Goal: Transaction & Acquisition: Purchase product/service

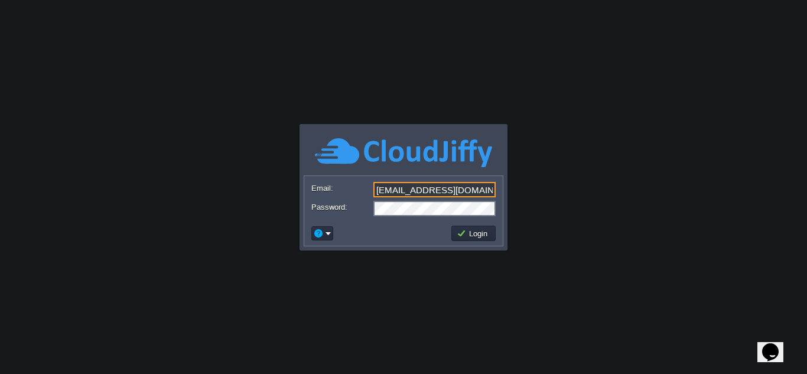
drag, startPoint x: 391, startPoint y: 190, endPoint x: 328, endPoint y: 185, distance: 63.9
click at [328, 185] on div "Email: info@applicationsquare.com" at bounding box center [403, 190] width 184 height 17
type input "[EMAIL_ADDRESS][DOMAIN_NAME]"
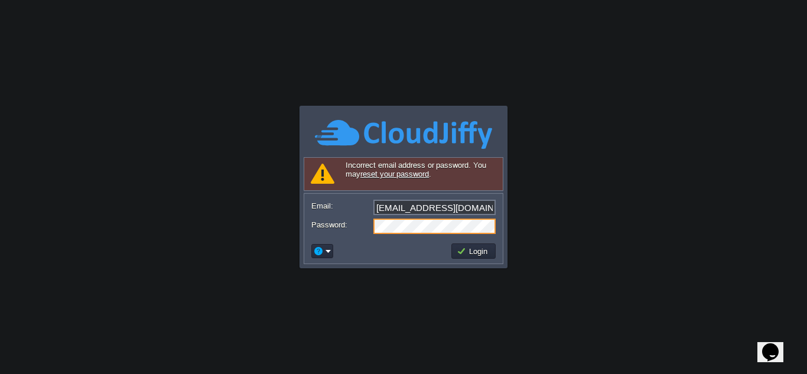
click at [435, 210] on input "[EMAIL_ADDRESS][DOMAIN_NAME]" at bounding box center [434, 207] width 122 height 15
click at [434, 210] on input "[EMAIL_ADDRESS][DOMAIN_NAME]" at bounding box center [434, 207] width 122 height 15
click at [433, 210] on input "[EMAIL_ADDRESS][DOMAIN_NAME]" at bounding box center [434, 207] width 122 height 15
click at [479, 257] on td "Login" at bounding box center [473, 250] width 44 height 15
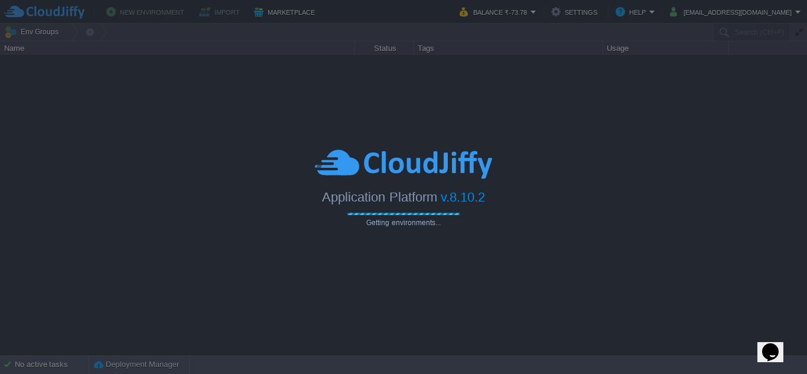
type input "Search (Ctrl+F)"
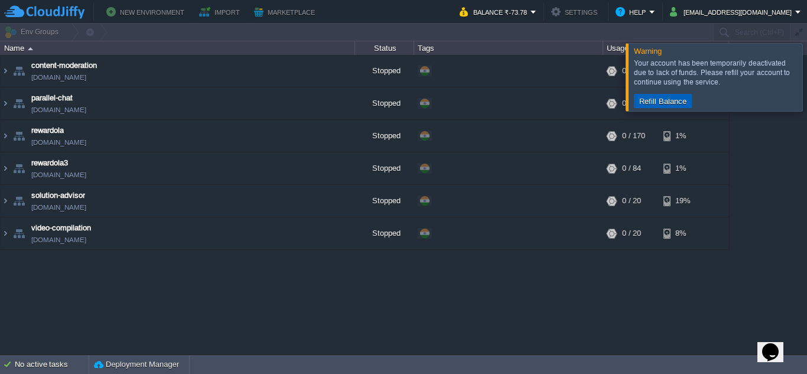
click at [670, 99] on button "Refill Balance" at bounding box center [662, 101] width 54 height 11
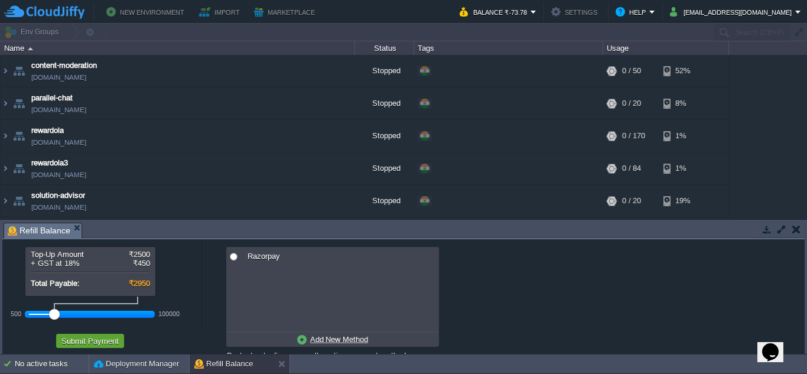
scroll to position [40, 0]
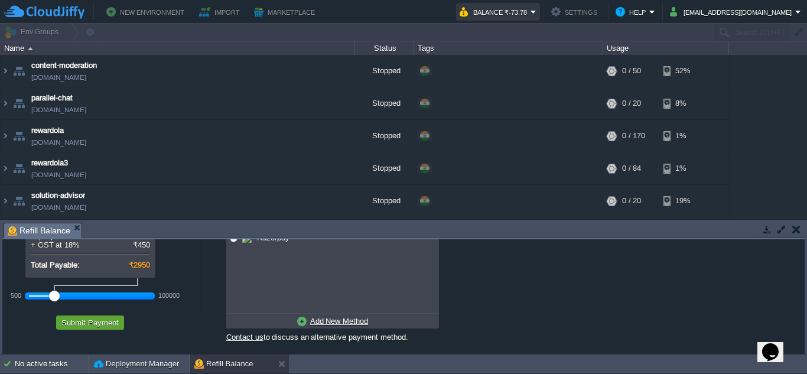
click at [514, 17] on button "Balance ₹-73.78" at bounding box center [494, 12] width 71 height 14
click at [87, 324] on button "Submit Payment" at bounding box center [90, 322] width 64 height 11
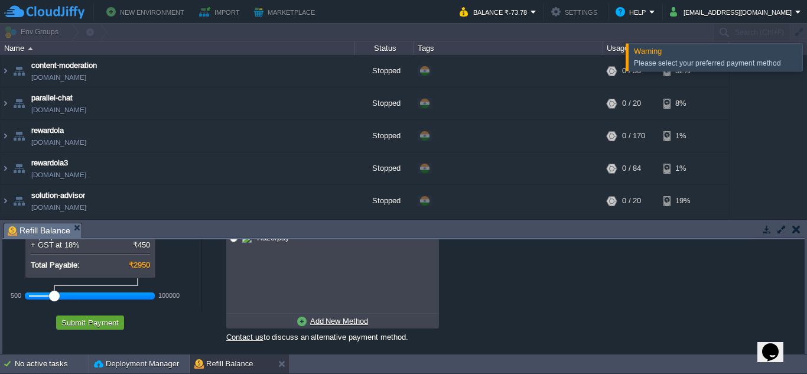
click at [713, 57] on div "Please select your preferred payment method" at bounding box center [718, 63] width 168 height 15
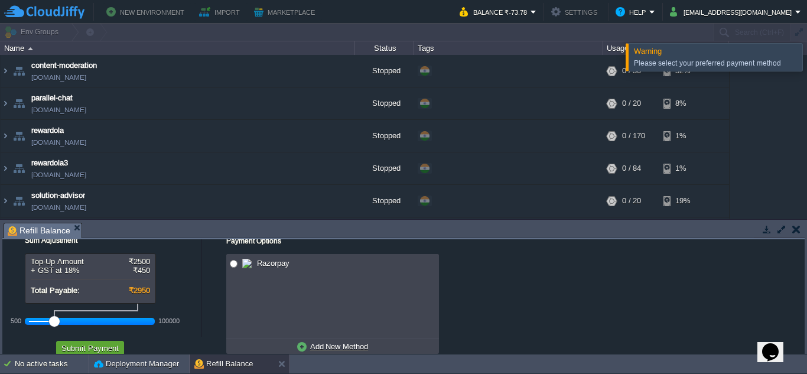
scroll to position [0, 0]
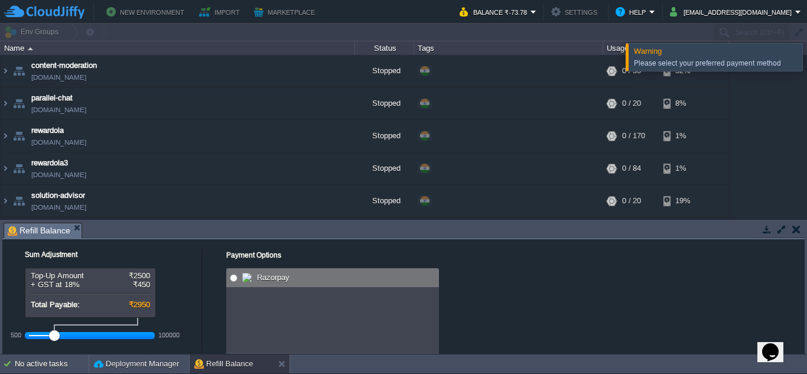
radio input "true"
click at [253, 284] on span at bounding box center [248, 277] width 12 height 14
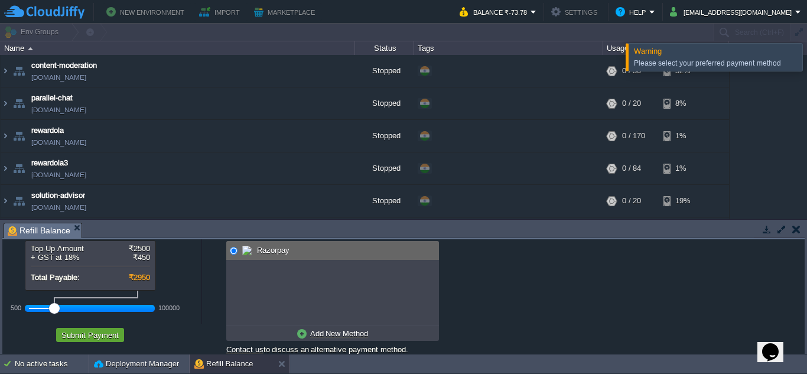
scroll to position [40, 0]
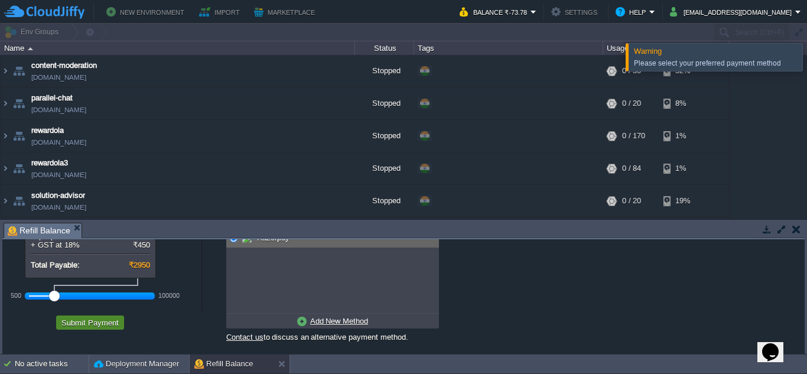
click at [86, 324] on button "Submit Payment" at bounding box center [90, 322] width 64 height 11
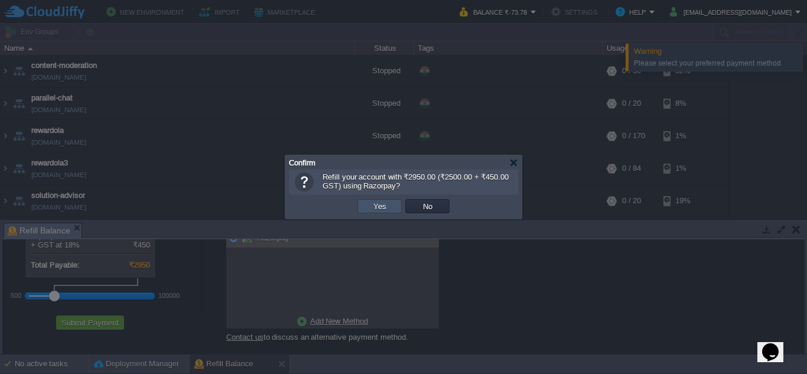
click at [381, 204] on button "Yes" at bounding box center [380, 206] width 20 height 11
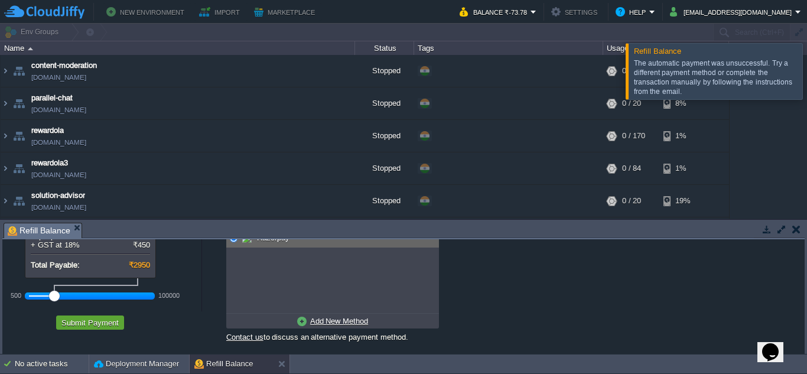
click at [694, 81] on div "The automatic payment was unsuccessful. Try a different payment method or compl…" at bounding box center [716, 77] width 165 height 38
click at [540, 11] on td "Balance ₹-73.78" at bounding box center [498, 12] width 84 height 18
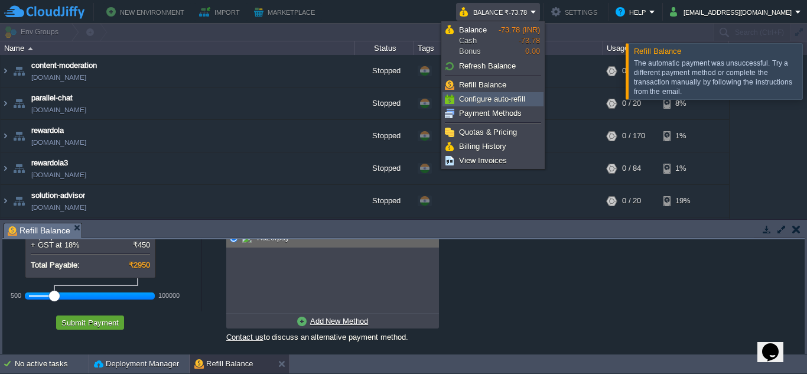
click at [488, 103] on span "Configure auto-refill" at bounding box center [492, 98] width 66 height 9
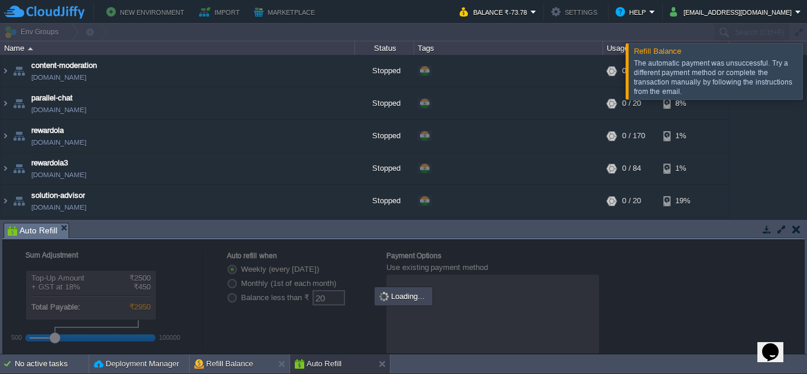
radio input "false"
radio input "true"
type input "0"
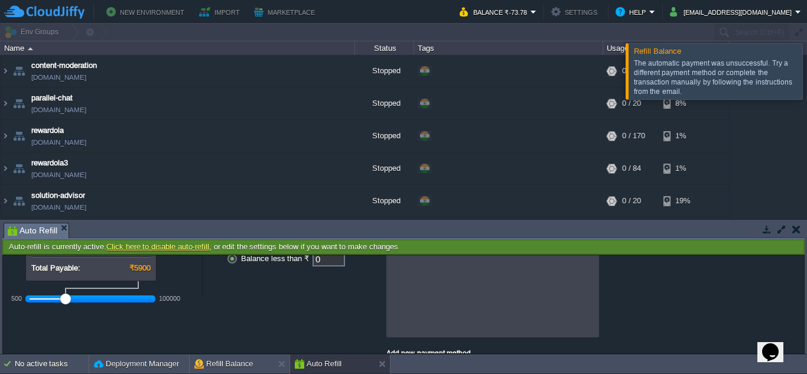
scroll to position [0, 0]
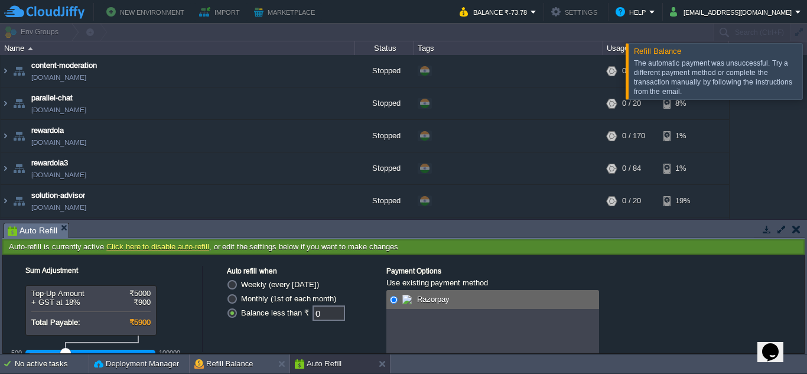
click at [792, 228] on button "button" at bounding box center [796, 229] width 8 height 11
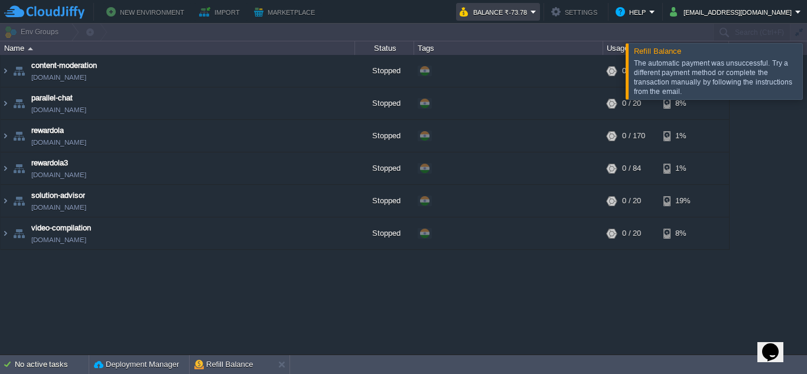
click at [498, 11] on button "Balance ₹-73.78" at bounding box center [494, 12] width 71 height 14
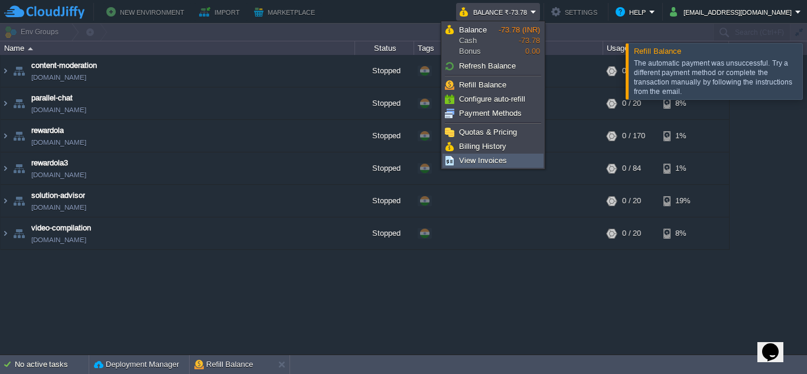
click at [479, 156] on span "View Invoices" at bounding box center [483, 160] width 48 height 9
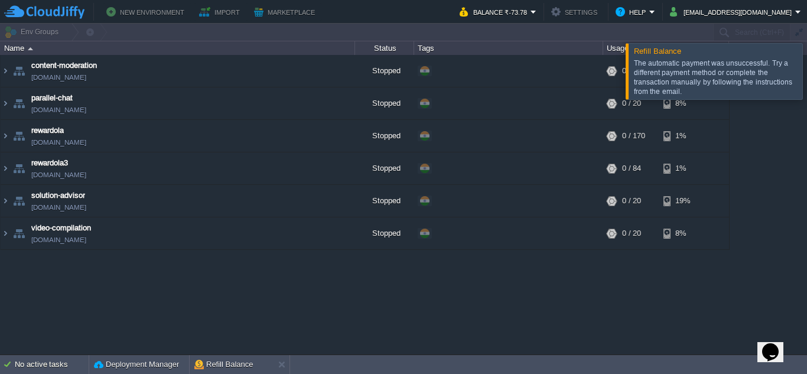
click at [779, 344] on div "Opens Chat This icon Opens the chat window." at bounding box center [770, 351] width 19 height 19
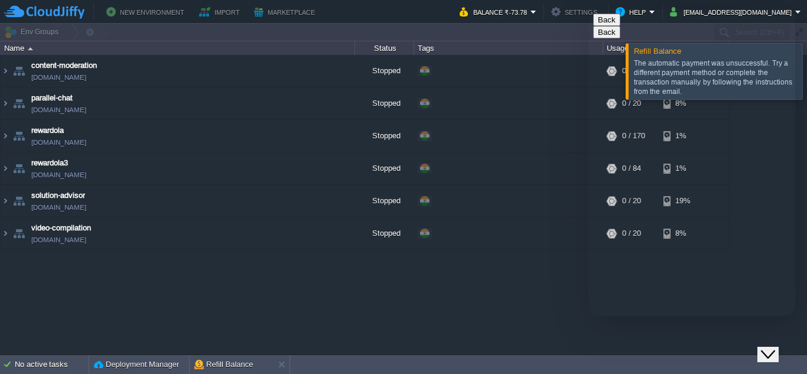
type input "919373133117"
click at [488, 10] on button "Balance ₹-73.78" at bounding box center [494, 12] width 71 height 14
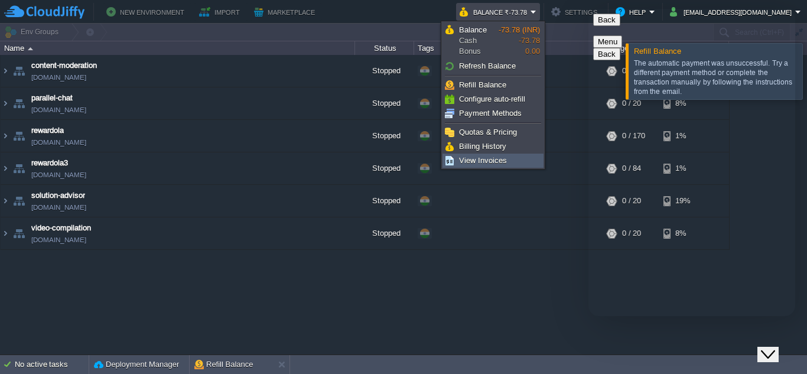
click at [478, 161] on span "View Invoices" at bounding box center [483, 160] width 48 height 9
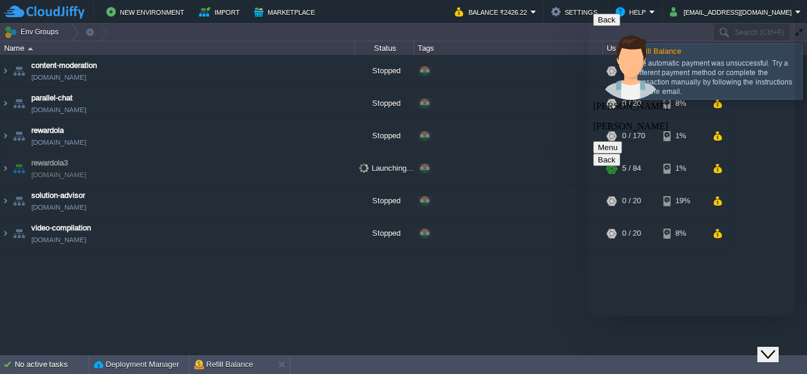
click at [588, 9] on textarea at bounding box center [588, 9] width 0 height 0
type textarea "HI"
type textarea "i have recahrd my account with 2950"
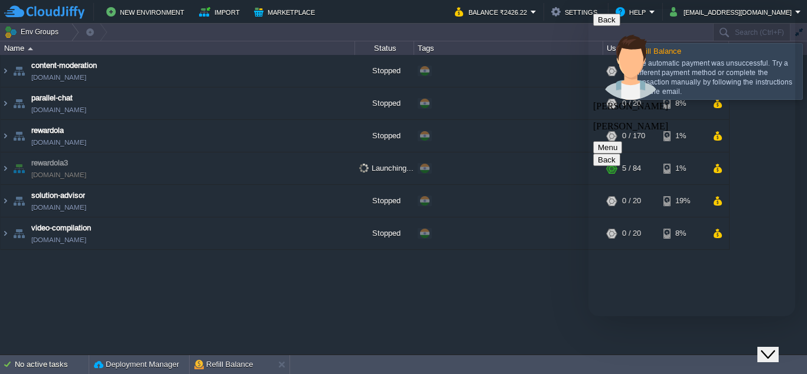
type textarea "c"
click at [775, 347] on icon "Close Chat This icon closes the chat window." at bounding box center [768, 354] width 14 height 14
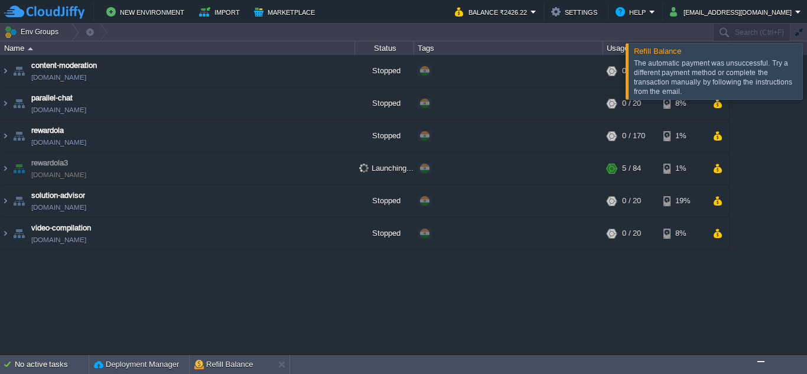
click at [806, 72] on div at bounding box center [821, 71] width 0 height 56
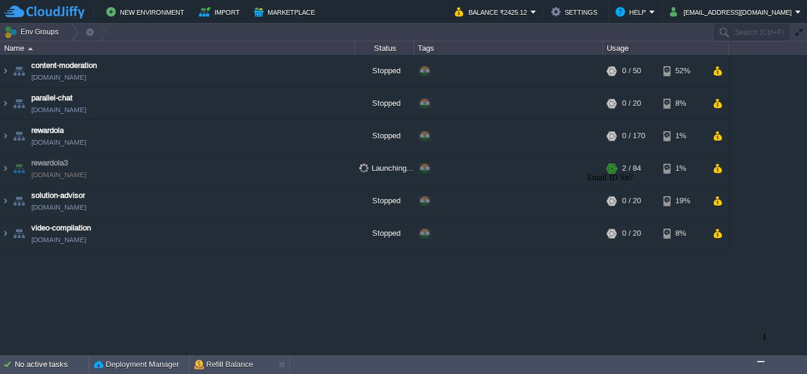
click at [761, 361] on img "$i18n('chat', 'chat_widget')" at bounding box center [761, 361] width 0 height 0
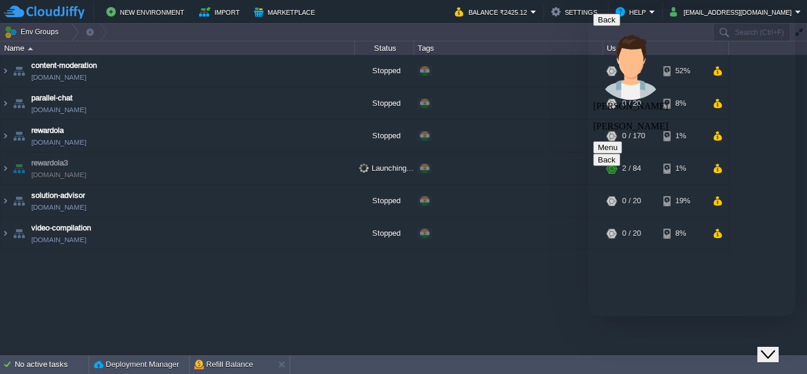
drag, startPoint x: 652, startPoint y: 70, endPoint x: 766, endPoint y: 74, distance: 113.4
copy span "[EMAIL_ADDRESS][DOMAIN_NAME]"
click at [588, 9] on textarea at bounding box center [588, 9] width 0 height 0
paste textarea "[EMAIL_ADDRESS][DOMAIN_NAME]"
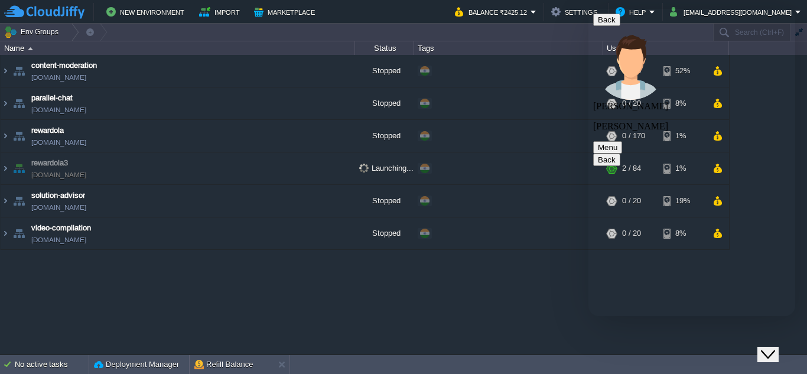
type textarea "[EMAIL_ADDRESS][DOMAIN_NAME]"
drag, startPoint x: 761, startPoint y: 340, endPoint x: 769, endPoint y: 342, distance: 9.2
click at [764, 347] on div "Close Chat This icon closes the chat window." at bounding box center [768, 354] width 14 height 14
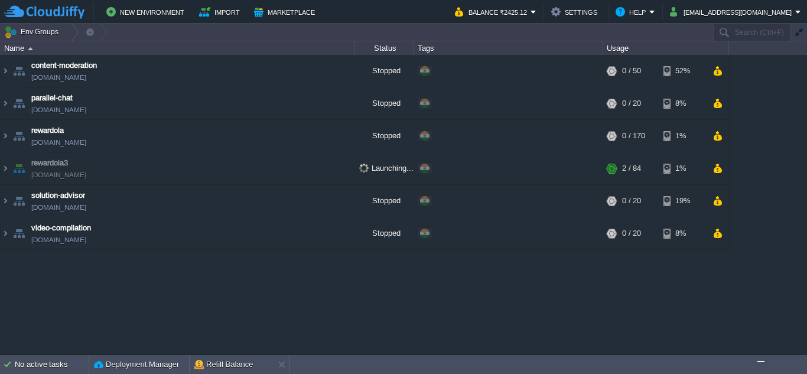
click at [245, 323] on div "content-moderation content-moderation.cloudjiffy.net Stopped + Add to Env Group…" at bounding box center [403, 204] width 807 height 299
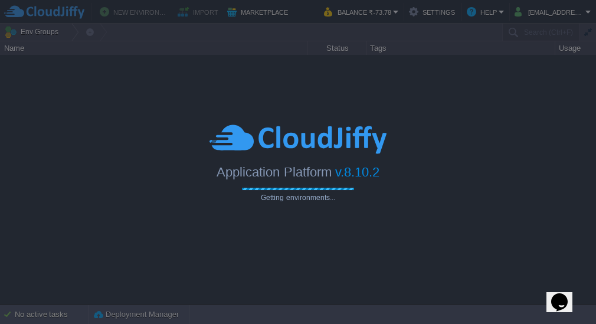
type input "Search (Ctrl+F)"
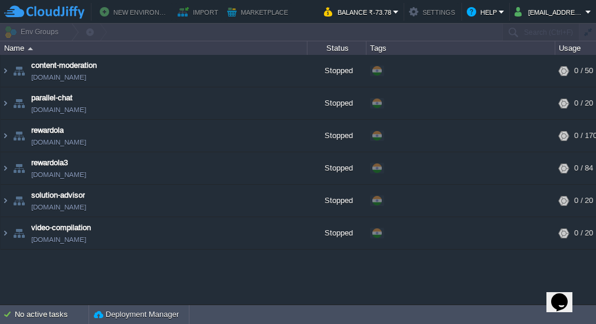
click at [430, 15] on button "Settings" at bounding box center [433, 12] width 48 height 14
click at [439, 8] on button "Settings" at bounding box center [433, 12] width 48 height 14
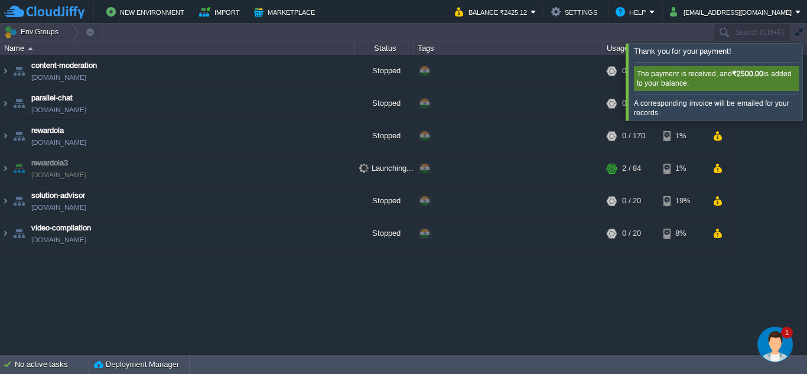
click at [806, 86] on div at bounding box center [821, 81] width 0 height 77
